Goal: Find specific fact: Find specific fact

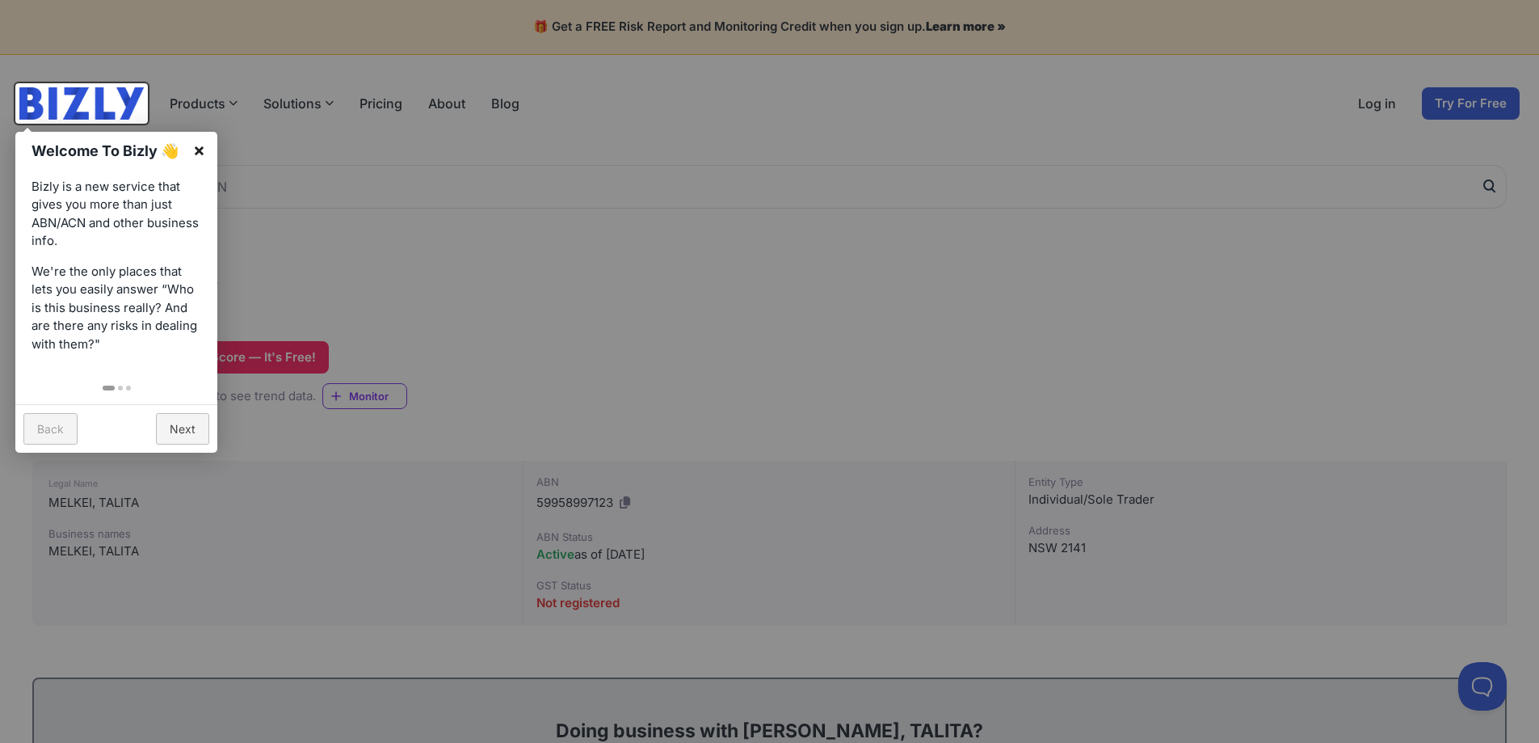
click at [196, 147] on link "×" at bounding box center [199, 150] width 36 height 36
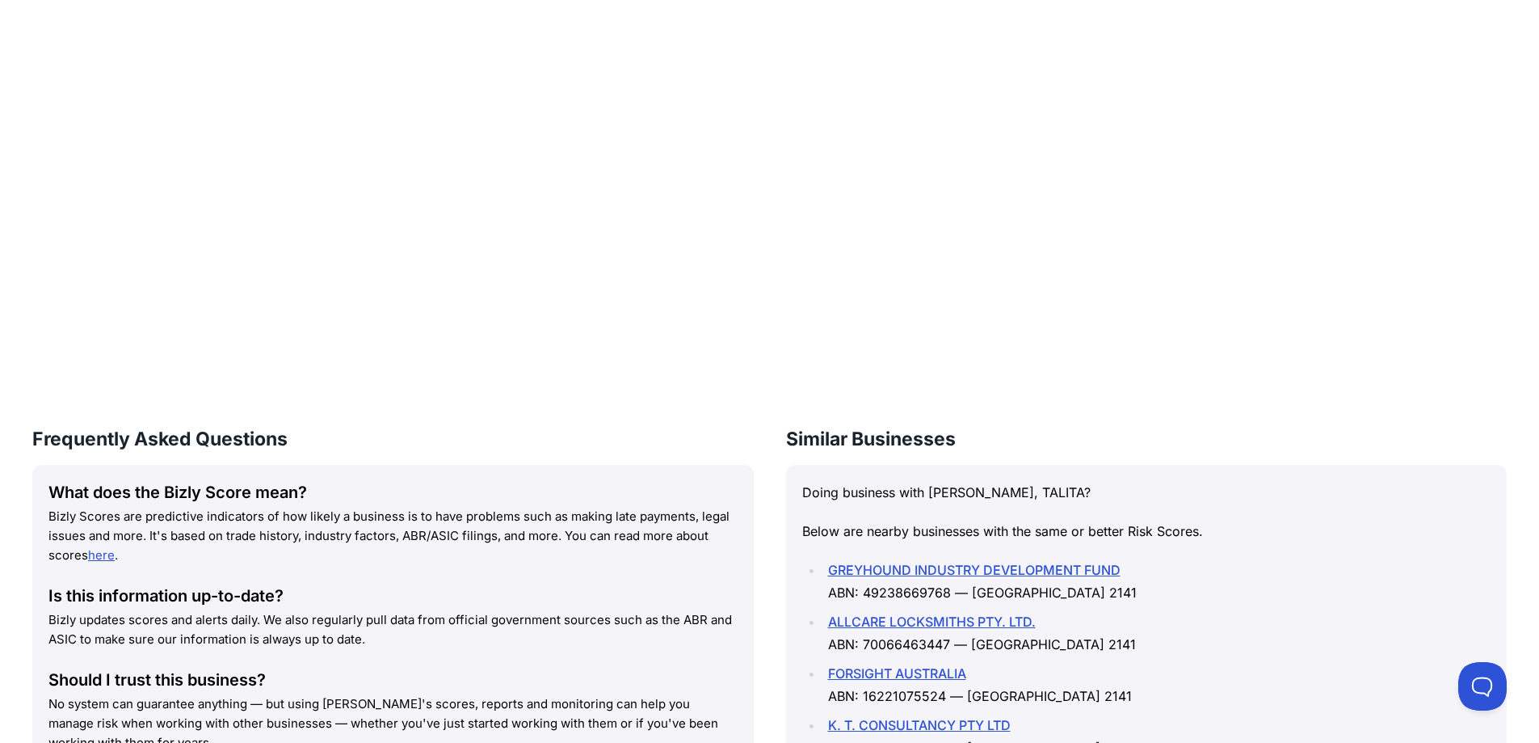
scroll to position [1433, 0]
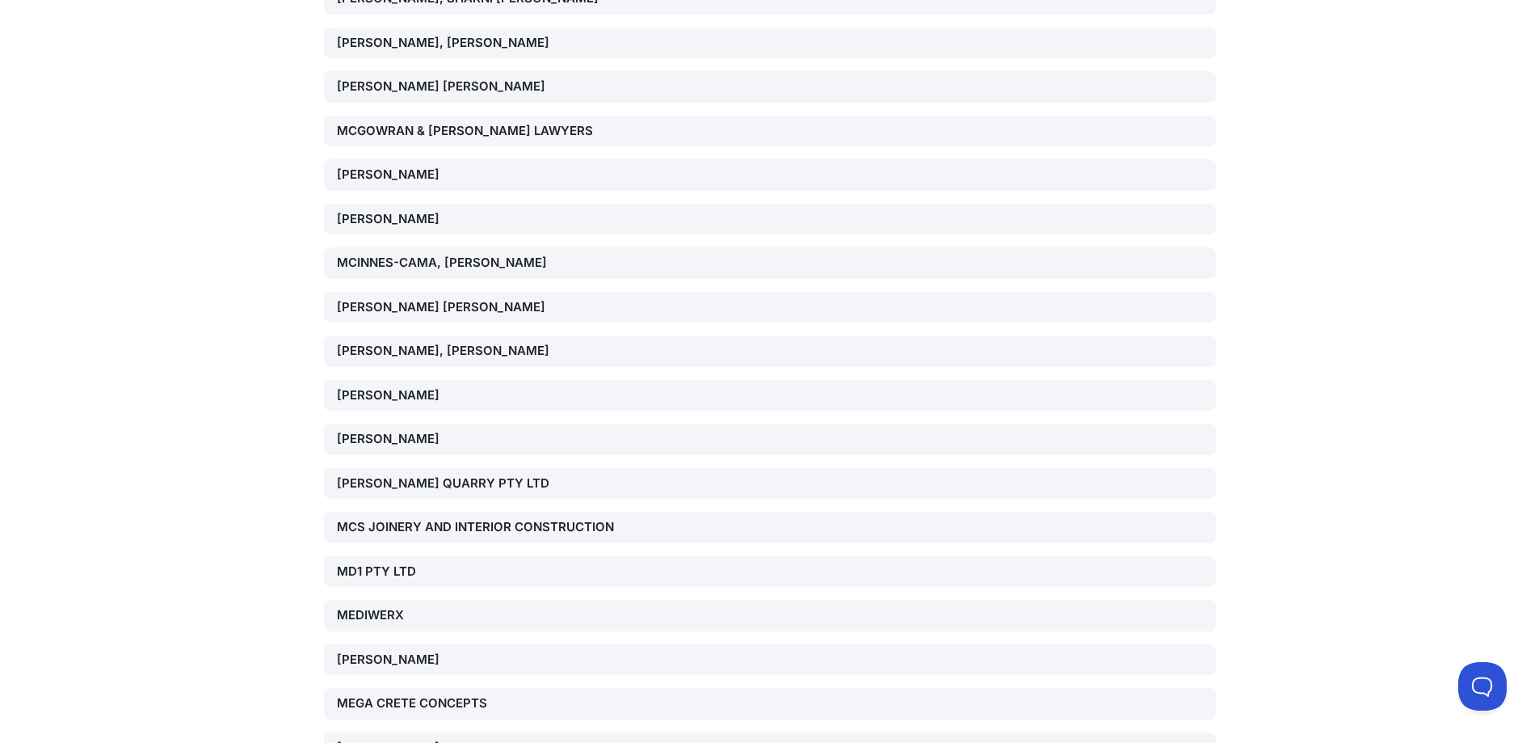
scroll to position [92711, 0]
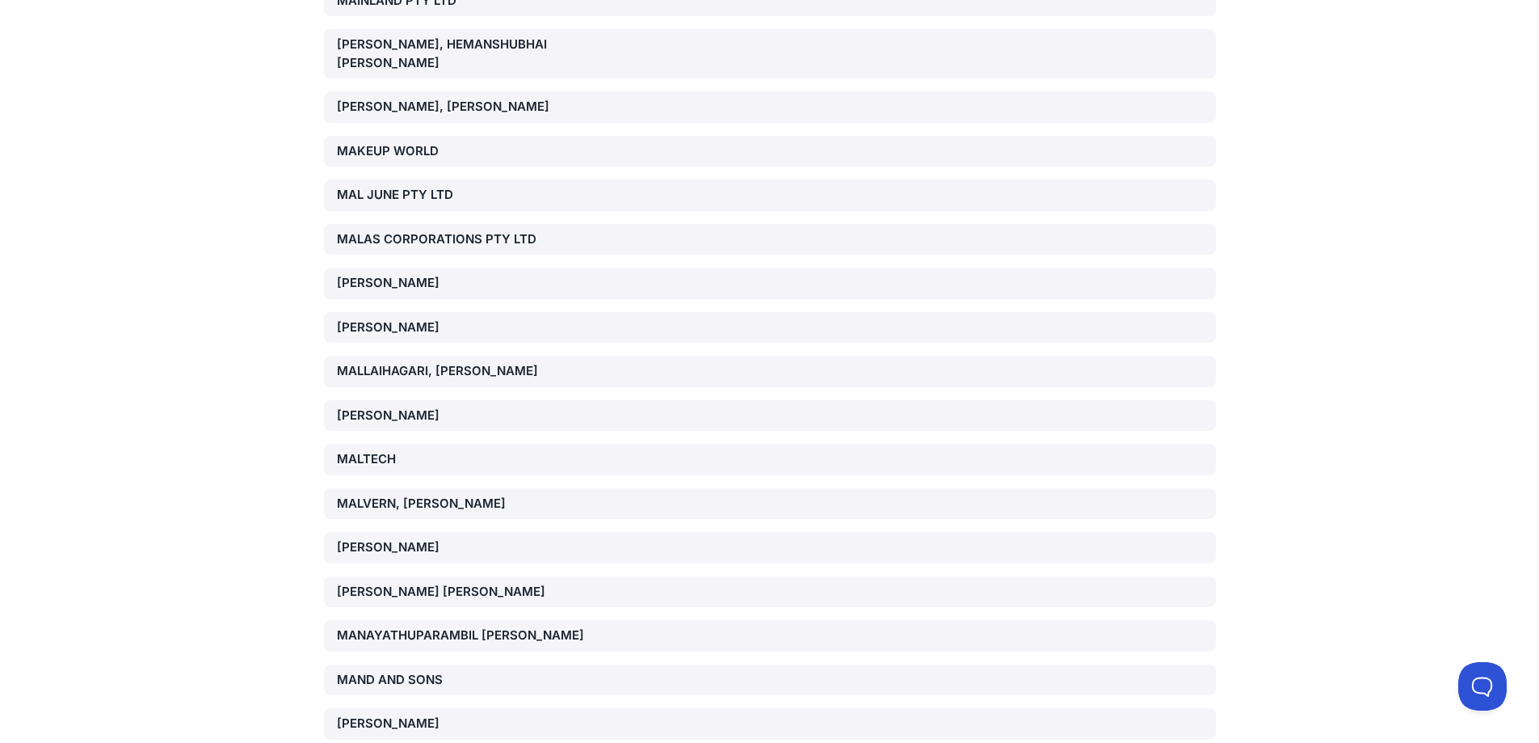
scroll to position [89559, 0]
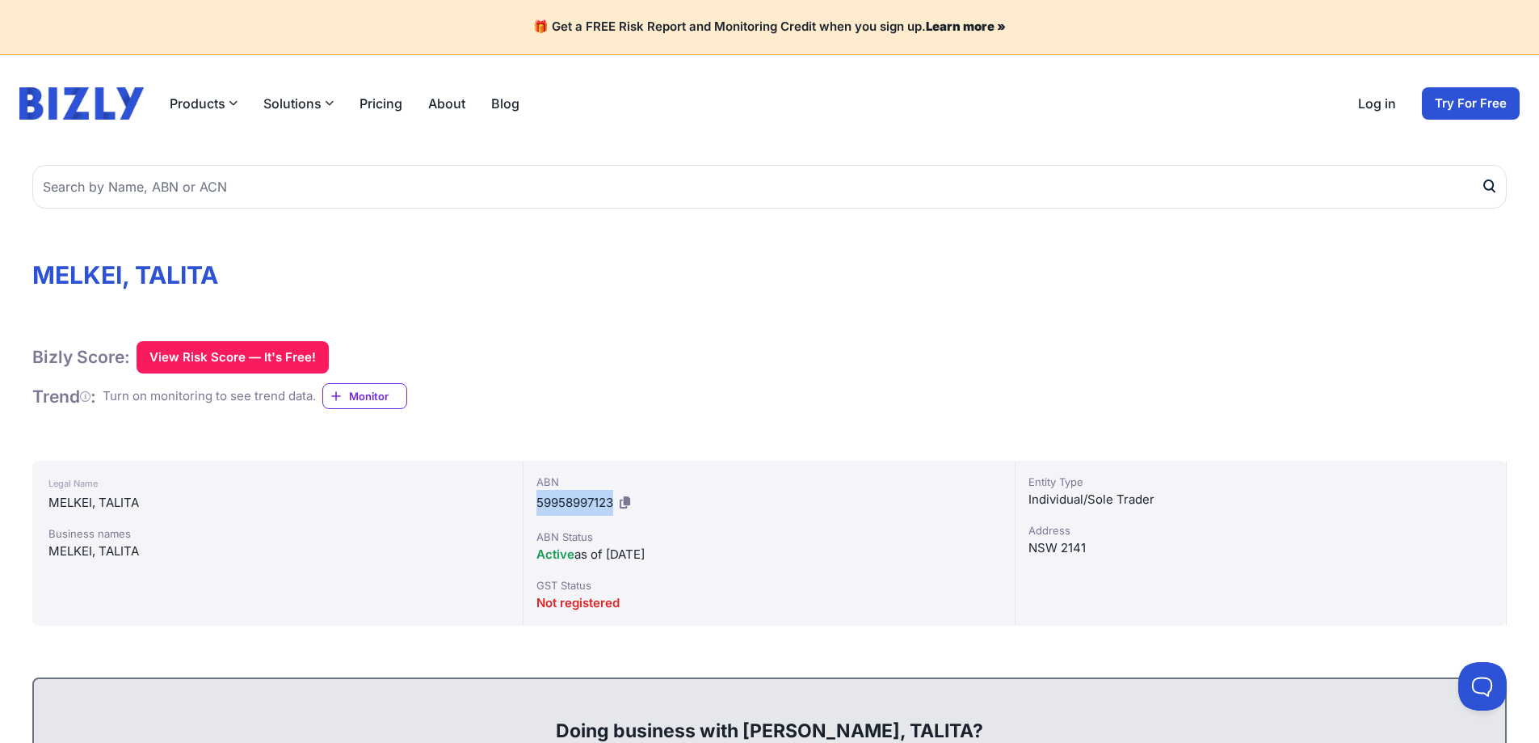
drag, startPoint x: 617, startPoint y: 500, endPoint x: 530, endPoint y: 498, distance: 86.5
click at [530, 498] on div "ABN 59958997123 ABN Status Active as of [DATE] GST Status Not registered" at bounding box center [769, 543] width 491 height 165
copy span "59958997123"
